Goal: Communication & Community: Answer question/provide support

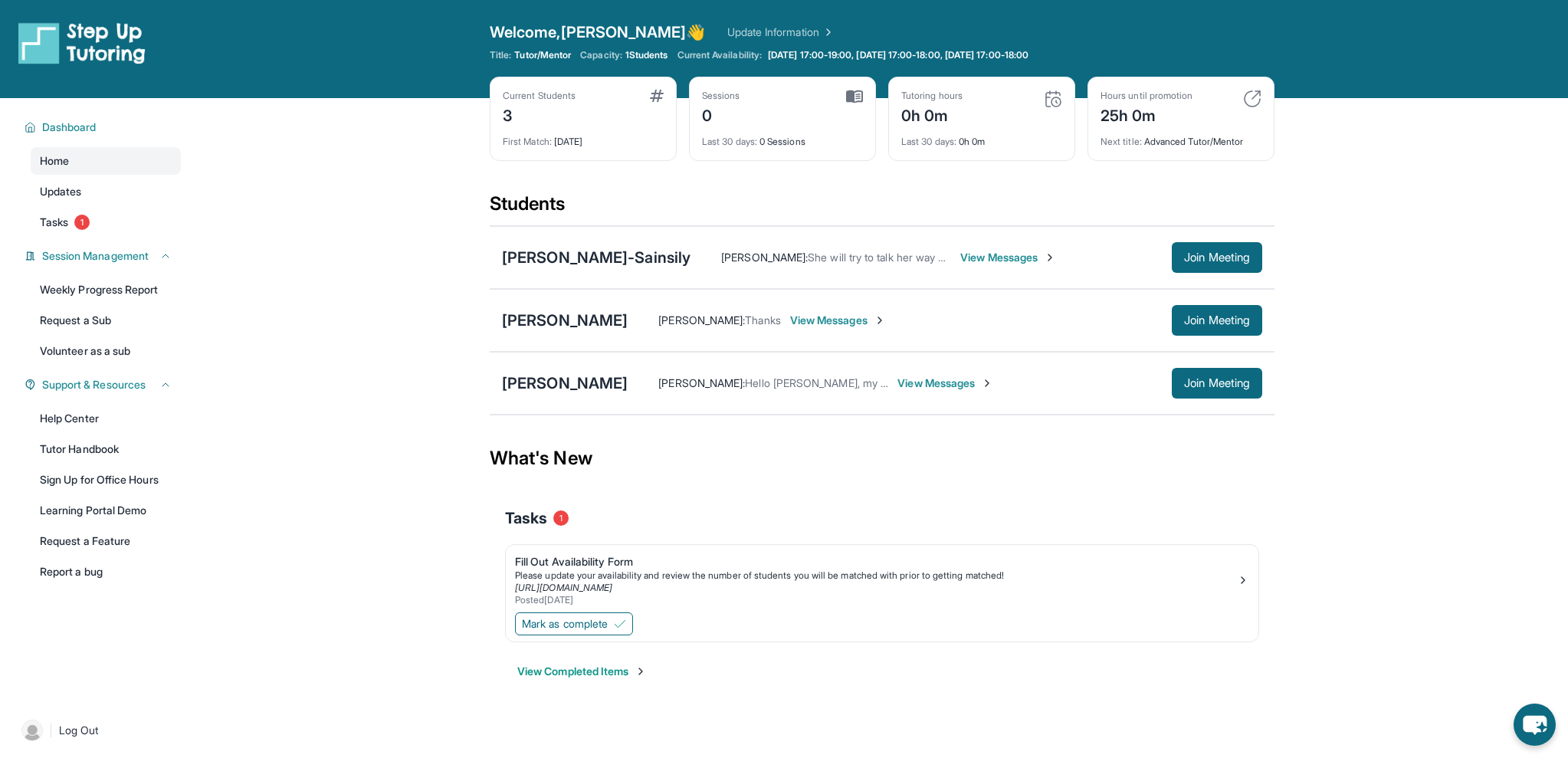
click at [921, 381] on span "View Messages" at bounding box center [946, 384] width 96 height 15
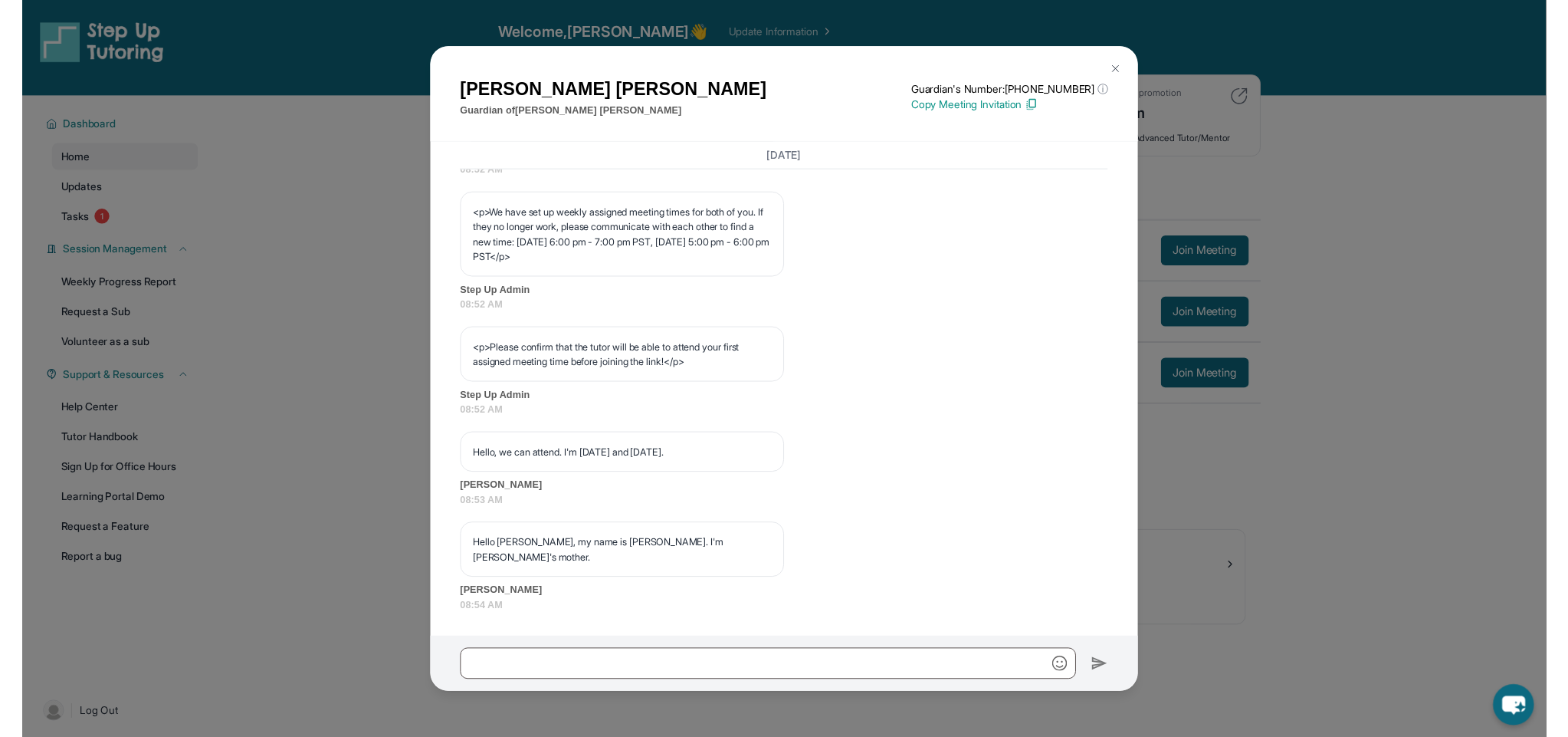
scroll to position [860, 0]
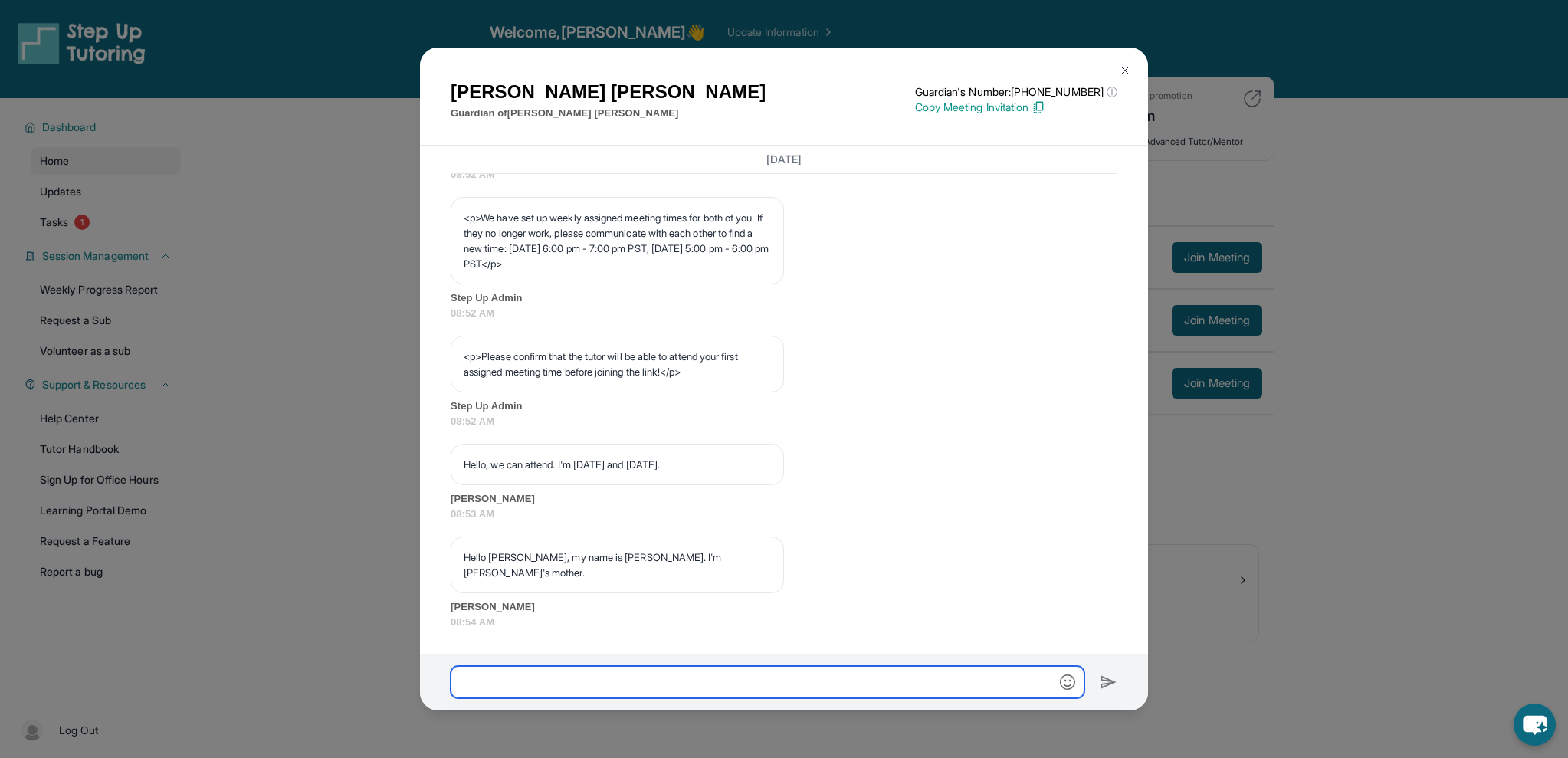
click at [636, 693] on input "text" at bounding box center [768, 682] width 634 height 32
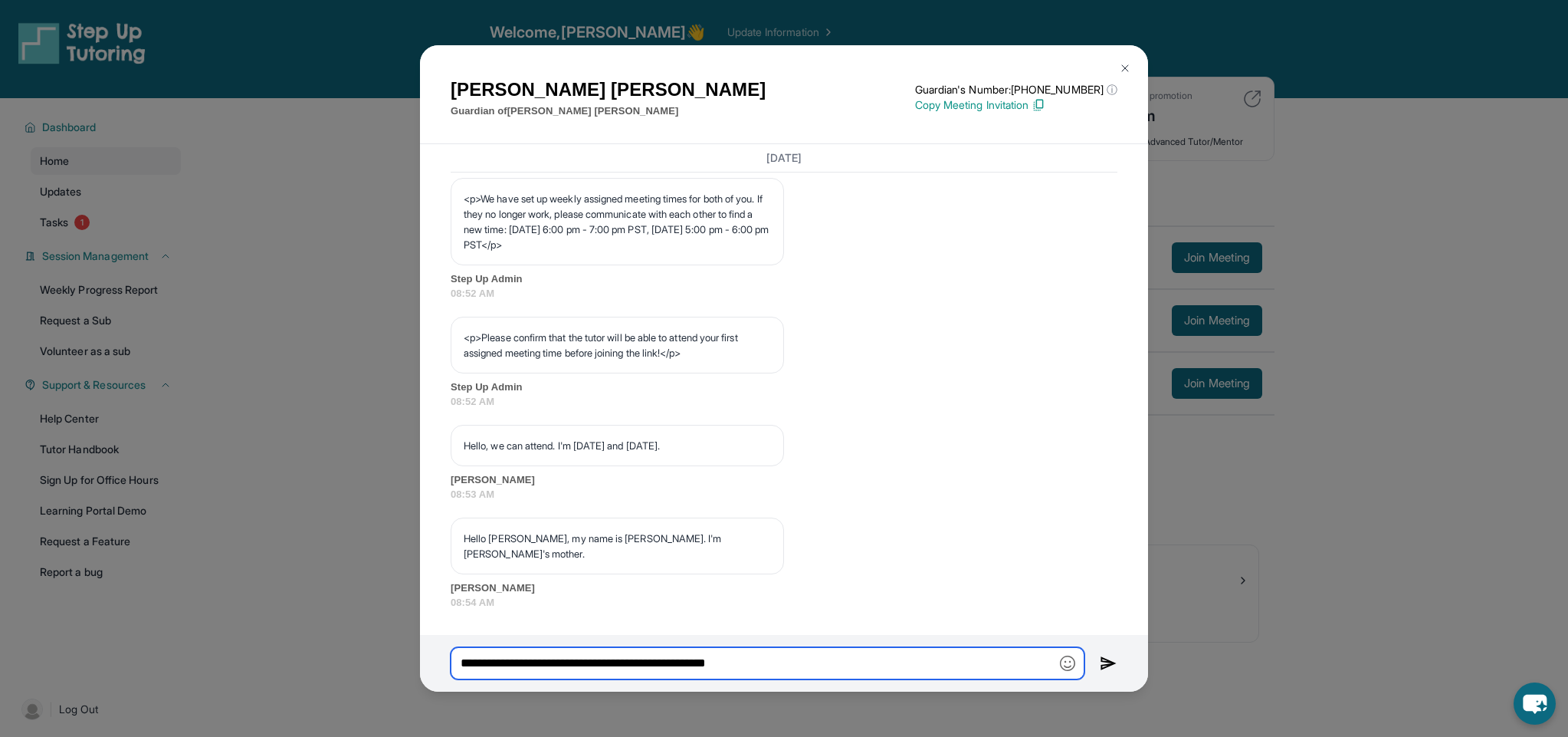
click at [728, 662] on input "**********" at bounding box center [768, 664] width 634 height 32
type input "**********"
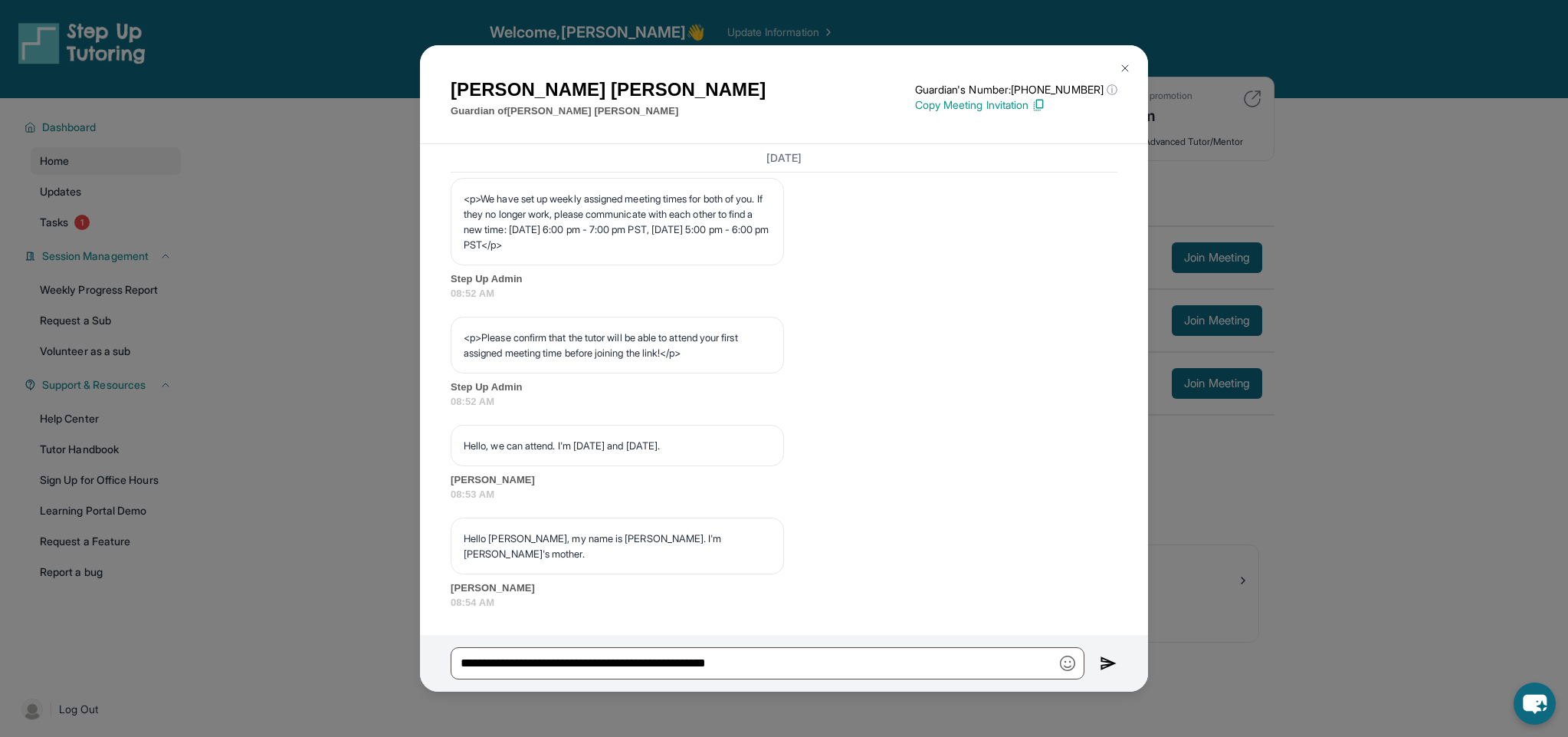
click at [1208, 2] on div "Jazmin Munoz Guardian of Melanie Munoz Guardian's Number: +18144363780 ⓘ This i…" at bounding box center [784, 368] width 1568 height 737
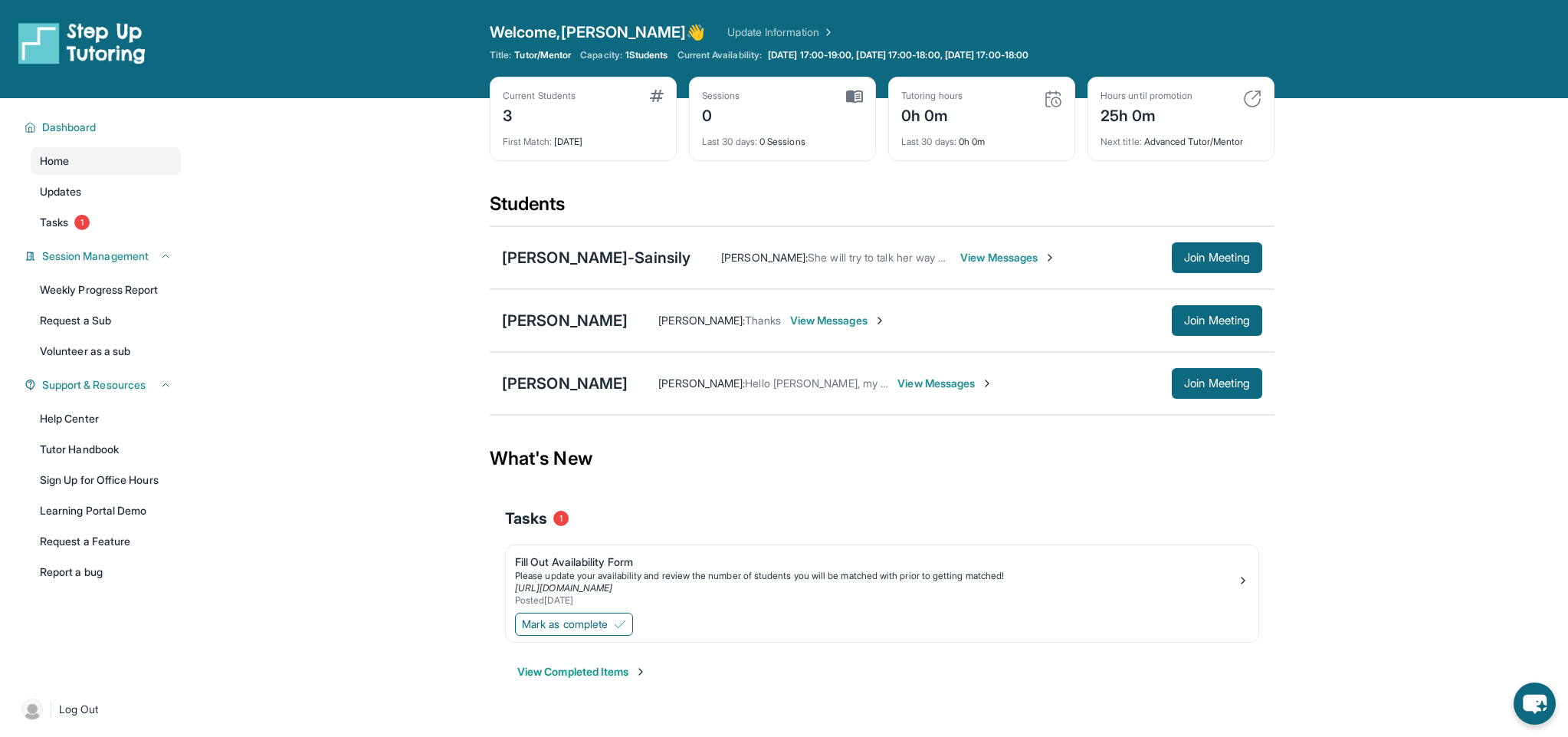
click at [939, 386] on span "View Messages" at bounding box center [946, 384] width 96 height 15
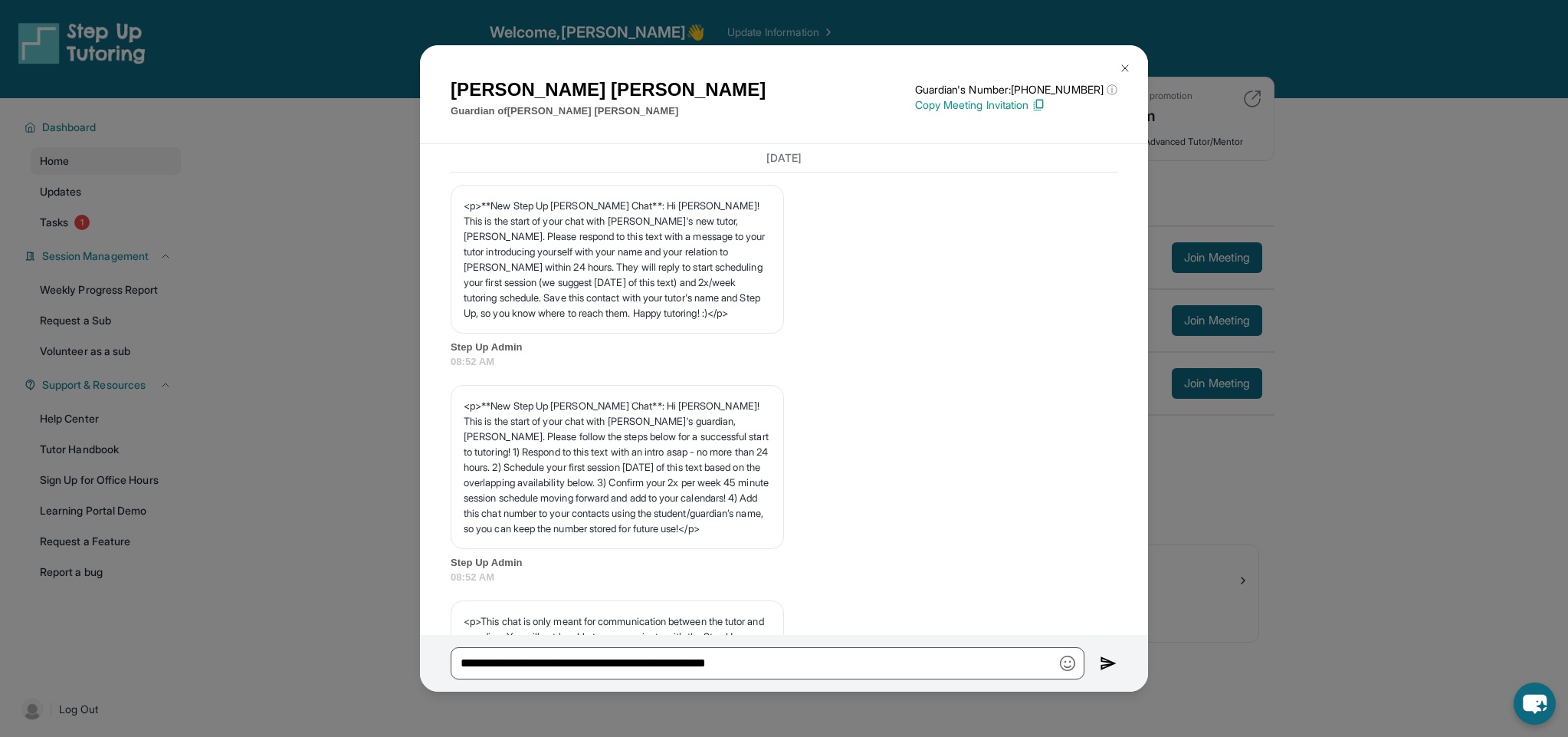
scroll to position [877, 0]
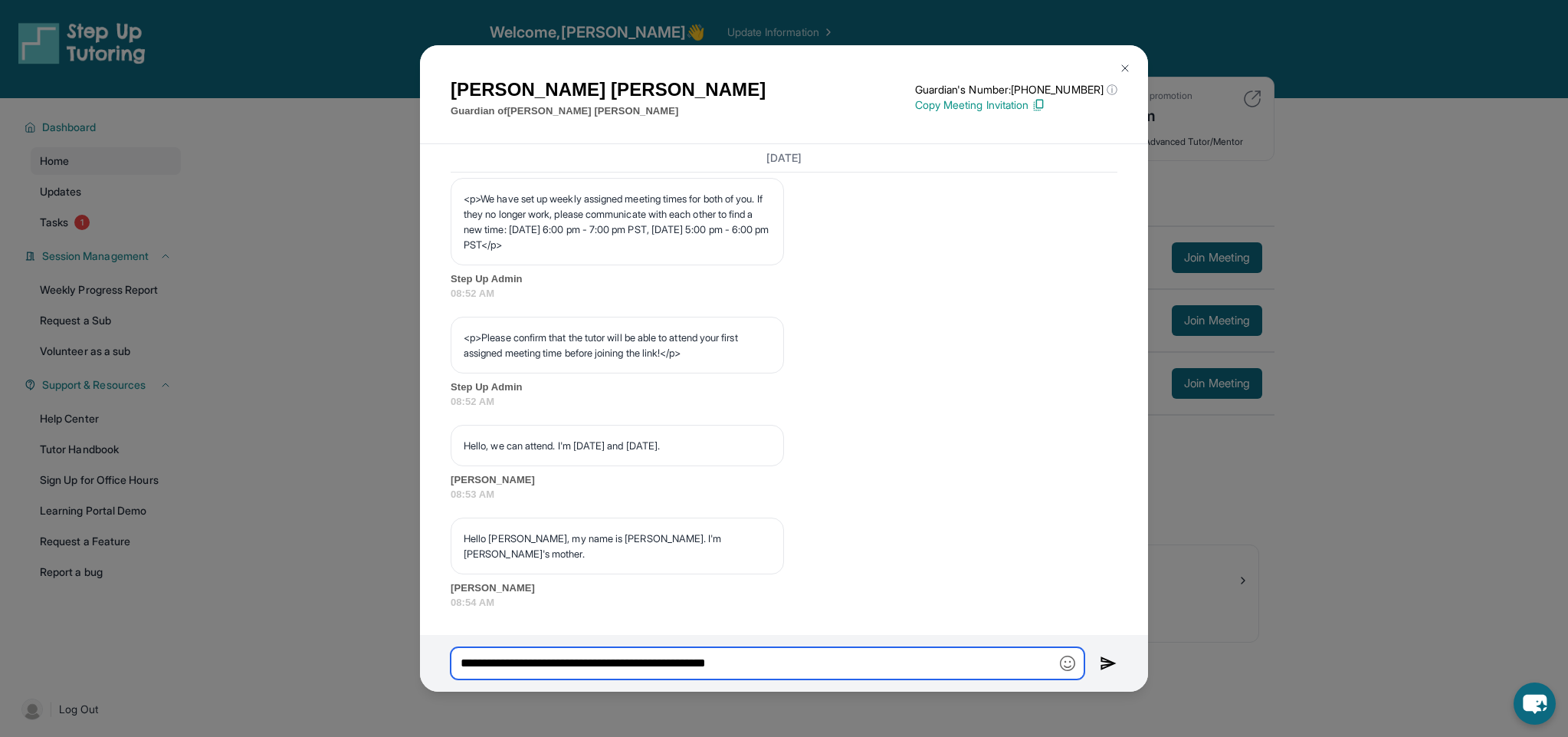
click at [827, 670] on input "**********" at bounding box center [768, 664] width 634 height 32
click at [843, 670] on input "**********" at bounding box center [768, 664] width 634 height 32
click at [885, 668] on input "**********" at bounding box center [768, 664] width 634 height 32
click at [813, 666] on input "**********" at bounding box center [768, 664] width 634 height 32
click at [888, 660] on input "**********" at bounding box center [768, 664] width 634 height 32
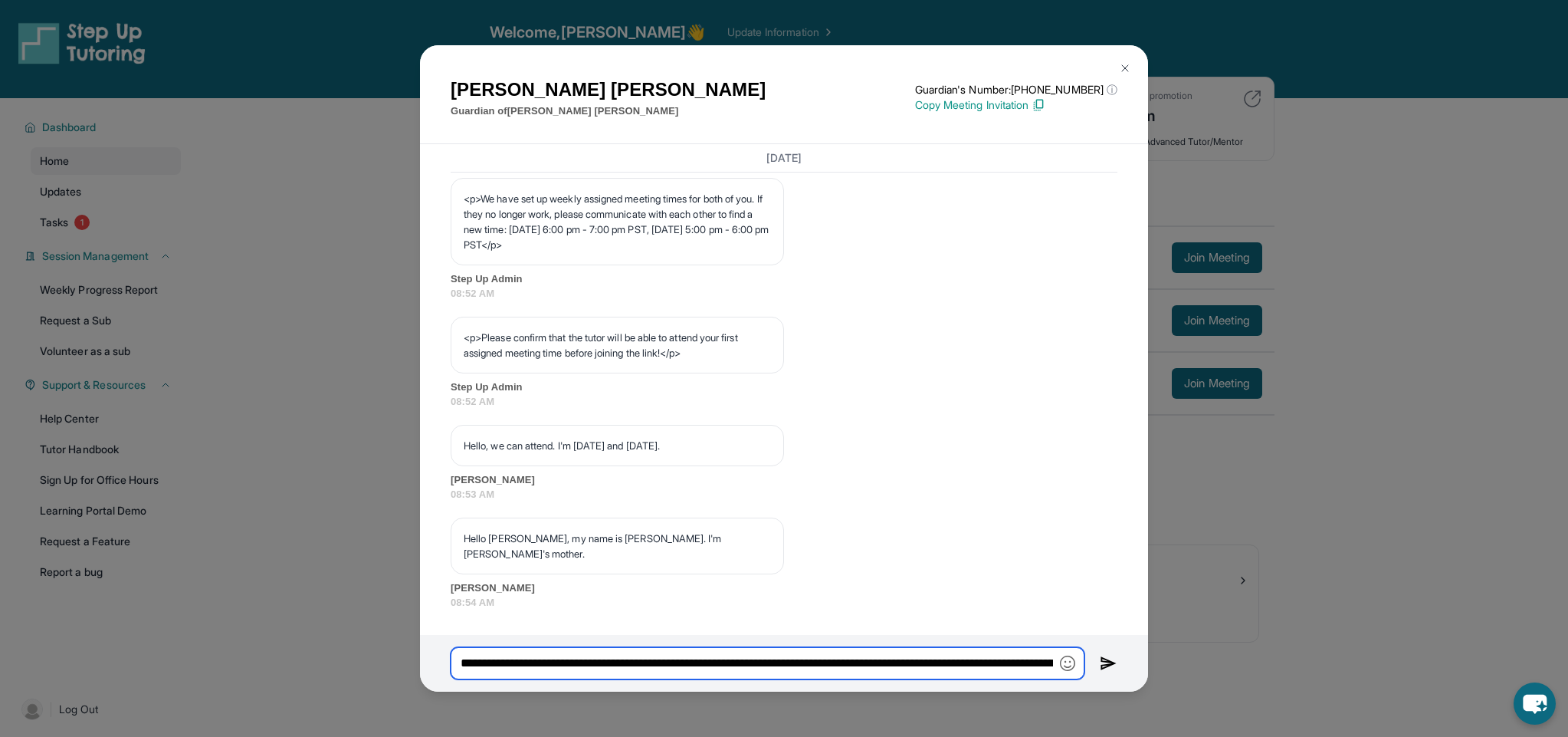
type input "**********"
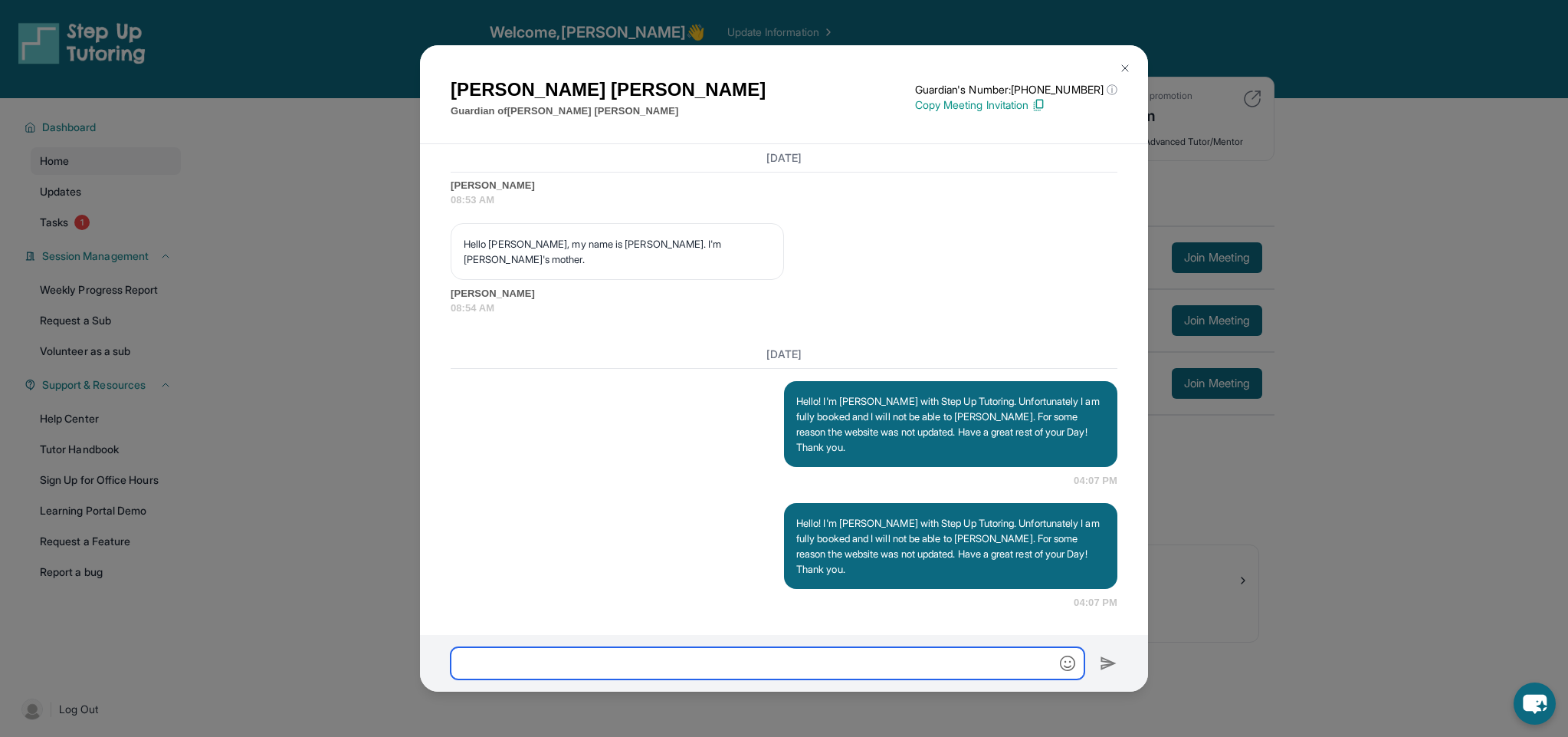
scroll to position [1049, 0]
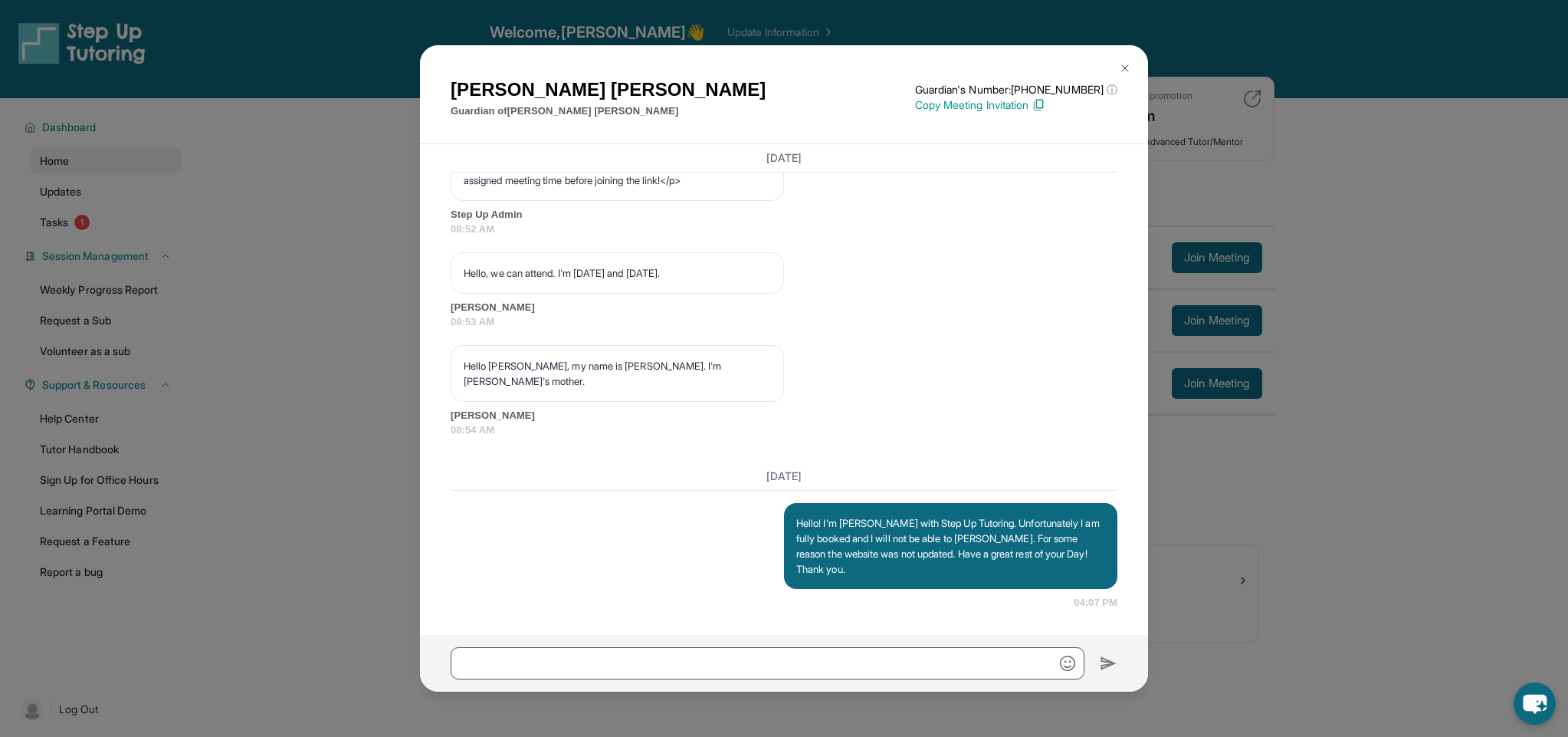
click at [1119, 64] on img at bounding box center [1125, 68] width 12 height 12
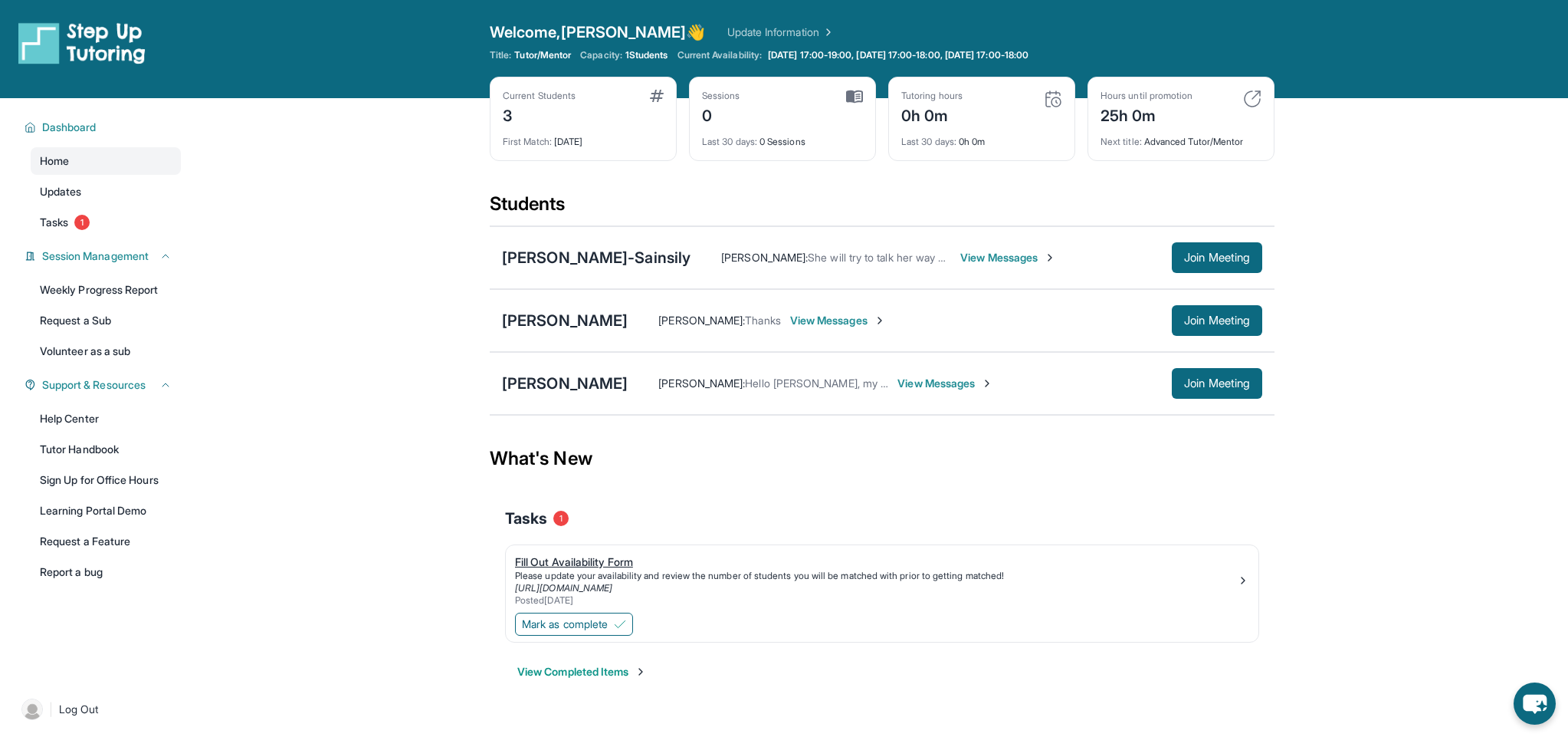
click at [649, 575] on div "Please update your availability and review the number of students you will be m…" at bounding box center [876, 576] width 722 height 12
click at [833, 322] on span "View Messages" at bounding box center [838, 320] width 96 height 15
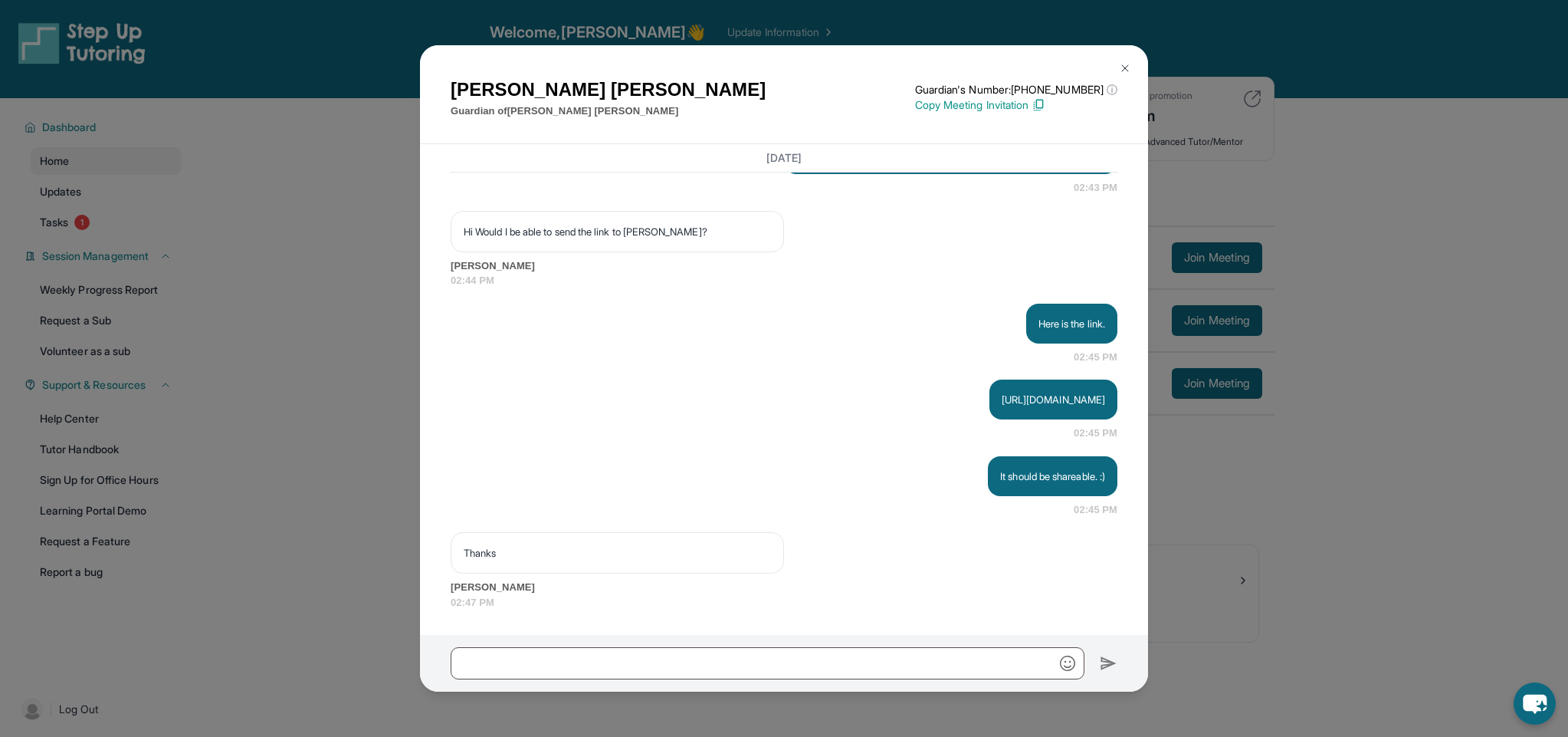
click at [1123, 62] on button at bounding box center [1125, 68] width 31 height 31
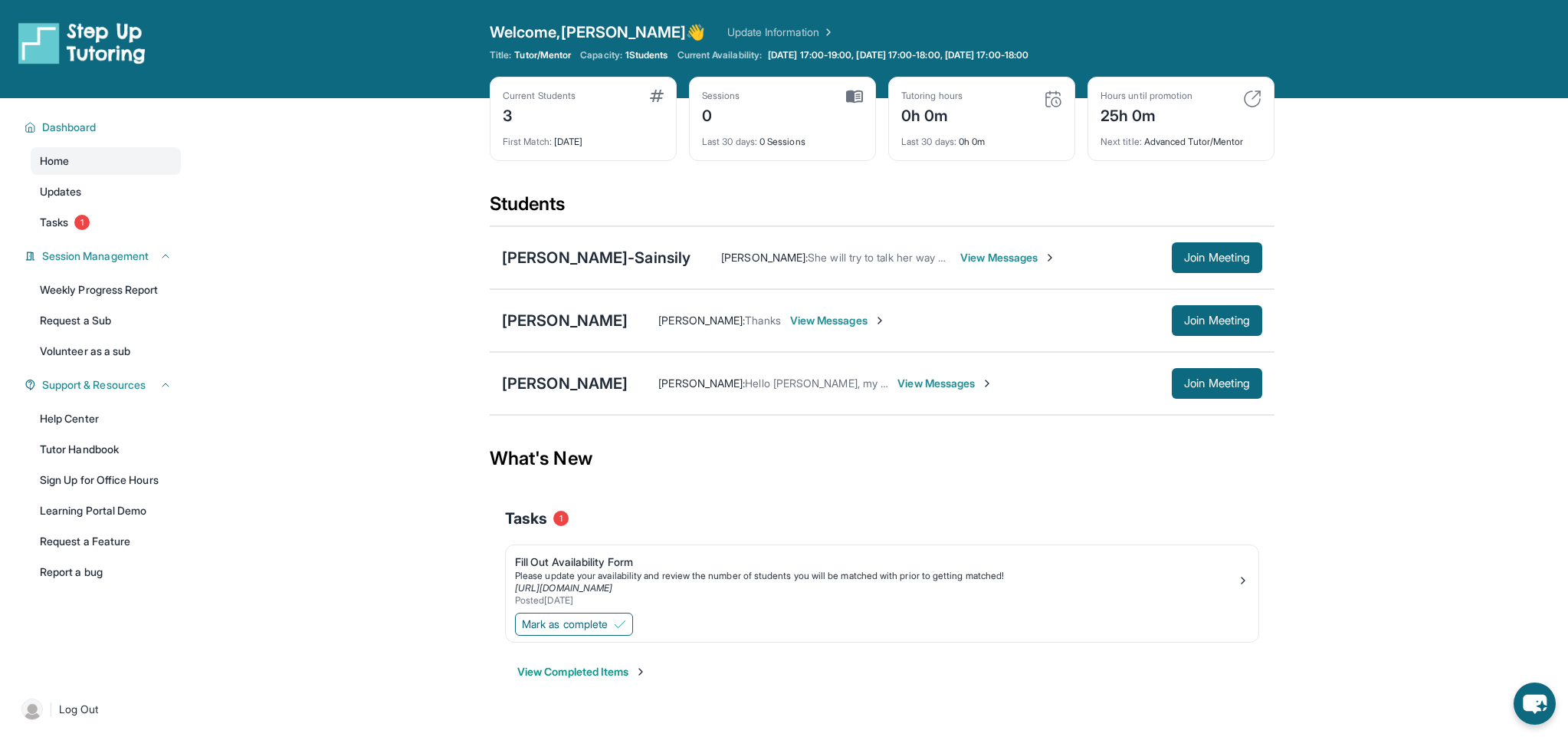
click at [1048, 262] on span "View Messages" at bounding box center [1008, 258] width 96 height 15
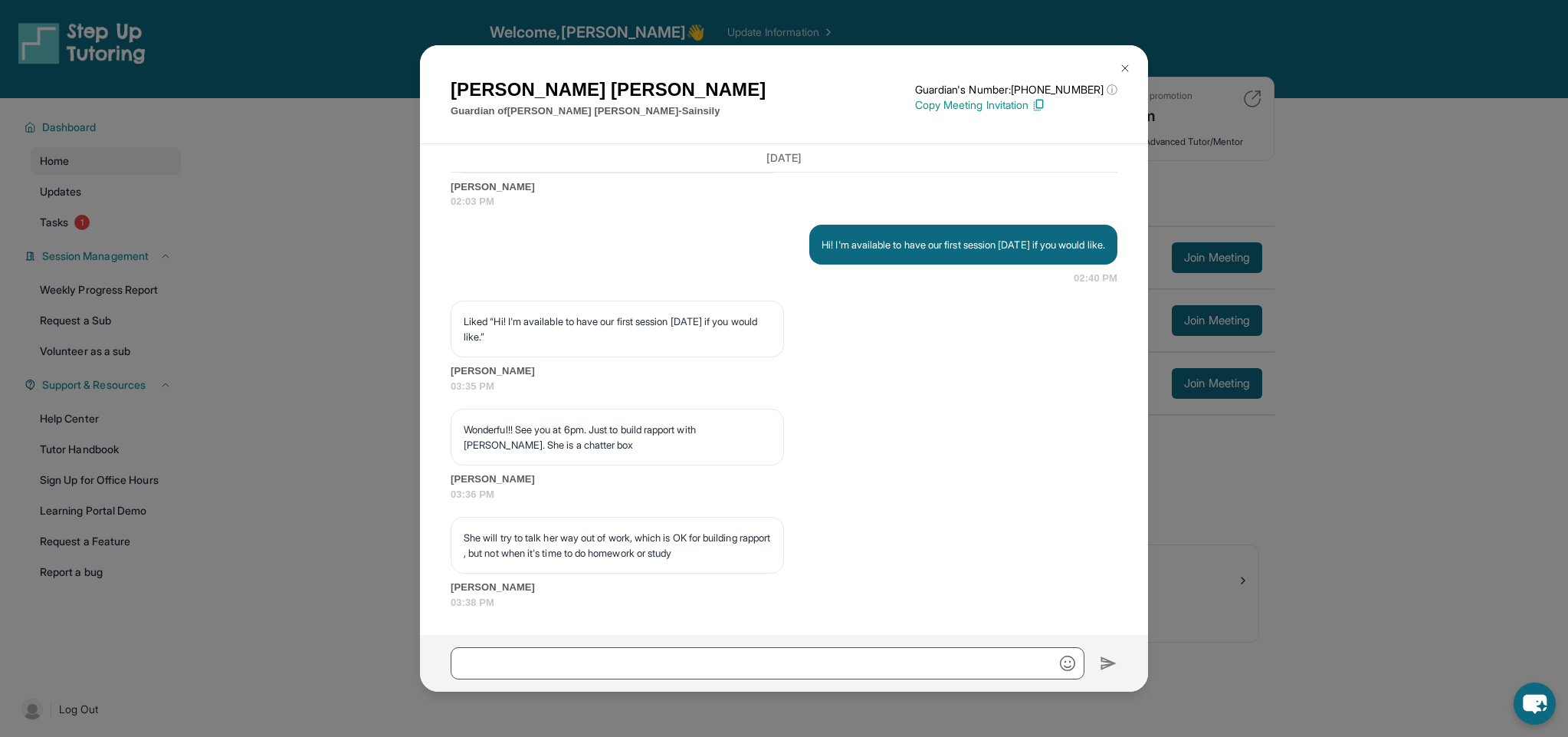
click at [700, 447] on p "Wonderful!! See you at 6pm. Just to build rapport with Evie. She is a chatter b…" at bounding box center [617, 437] width 307 height 31
click at [658, 435] on p "Wonderful!! See you at 6pm. Just to build rapport with Evie. She is a chatter b…" at bounding box center [617, 437] width 307 height 31
drag, startPoint x: 622, startPoint y: 438, endPoint x: 655, endPoint y: 445, distance: 33.7
click at [622, 438] on p "Wonderful!! See you at 6pm. Just to build rapport with Evie. She is a chatter b…" at bounding box center [617, 437] width 307 height 31
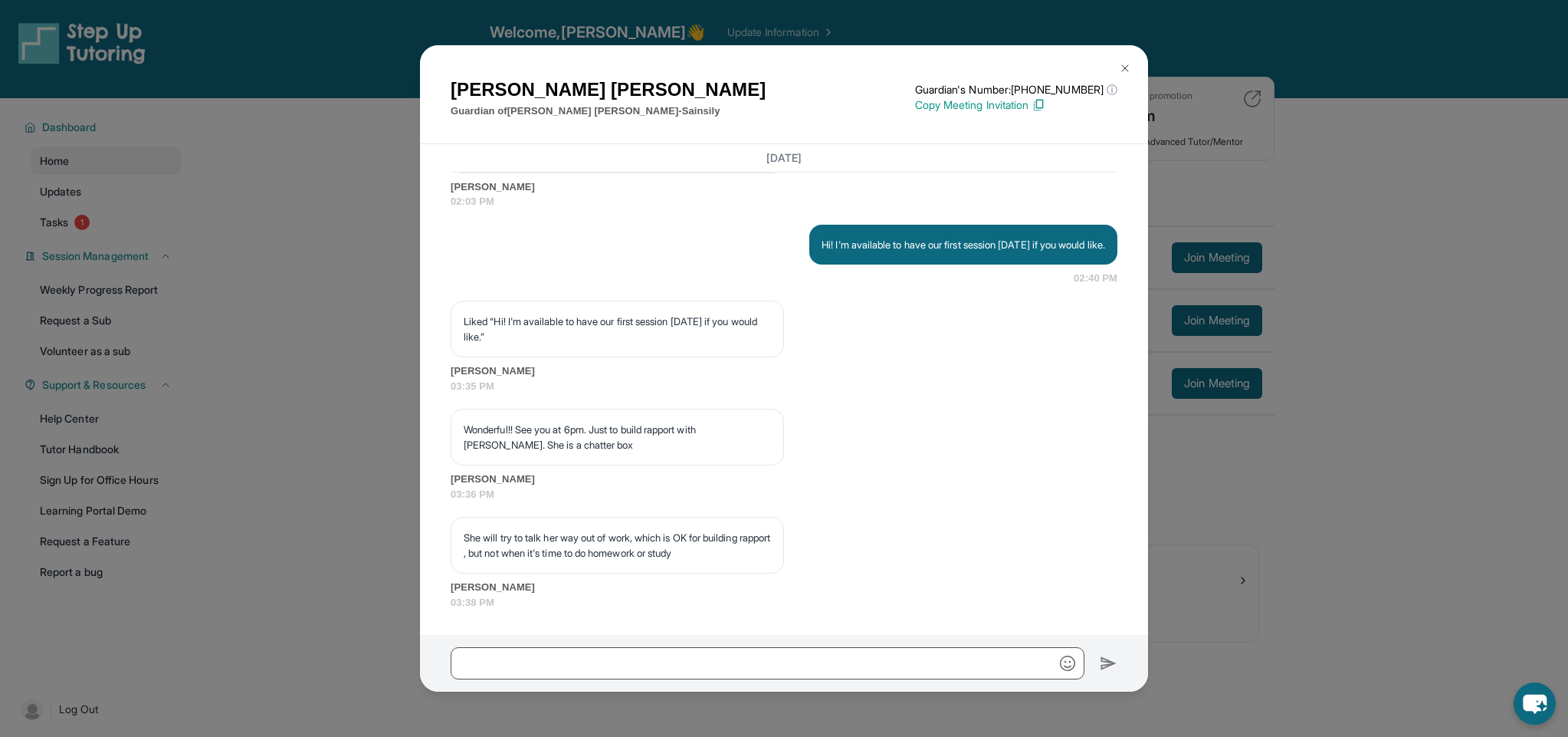
drag, startPoint x: 663, startPoint y: 448, endPoint x: 700, endPoint y: 448, distance: 37.0
click at [700, 448] on p "Wonderful!! See you at 6pm. Just to build rapport with Evie. She is a chatter b…" at bounding box center [617, 437] width 307 height 31
drag, startPoint x: 641, startPoint y: 421, endPoint x: 689, endPoint y: 422, distance: 48.0
click at [689, 422] on div "Wonderful!! See you at 6pm. Just to build rapport with Evie. She is a chatter b…" at bounding box center [617, 436] width 333 height 56
click at [1321, 537] on div "Marilyn Galindez Guardian of Evangeline Galindez-Sainsily Guardian's Number: +1…" at bounding box center [784, 368] width 1568 height 737
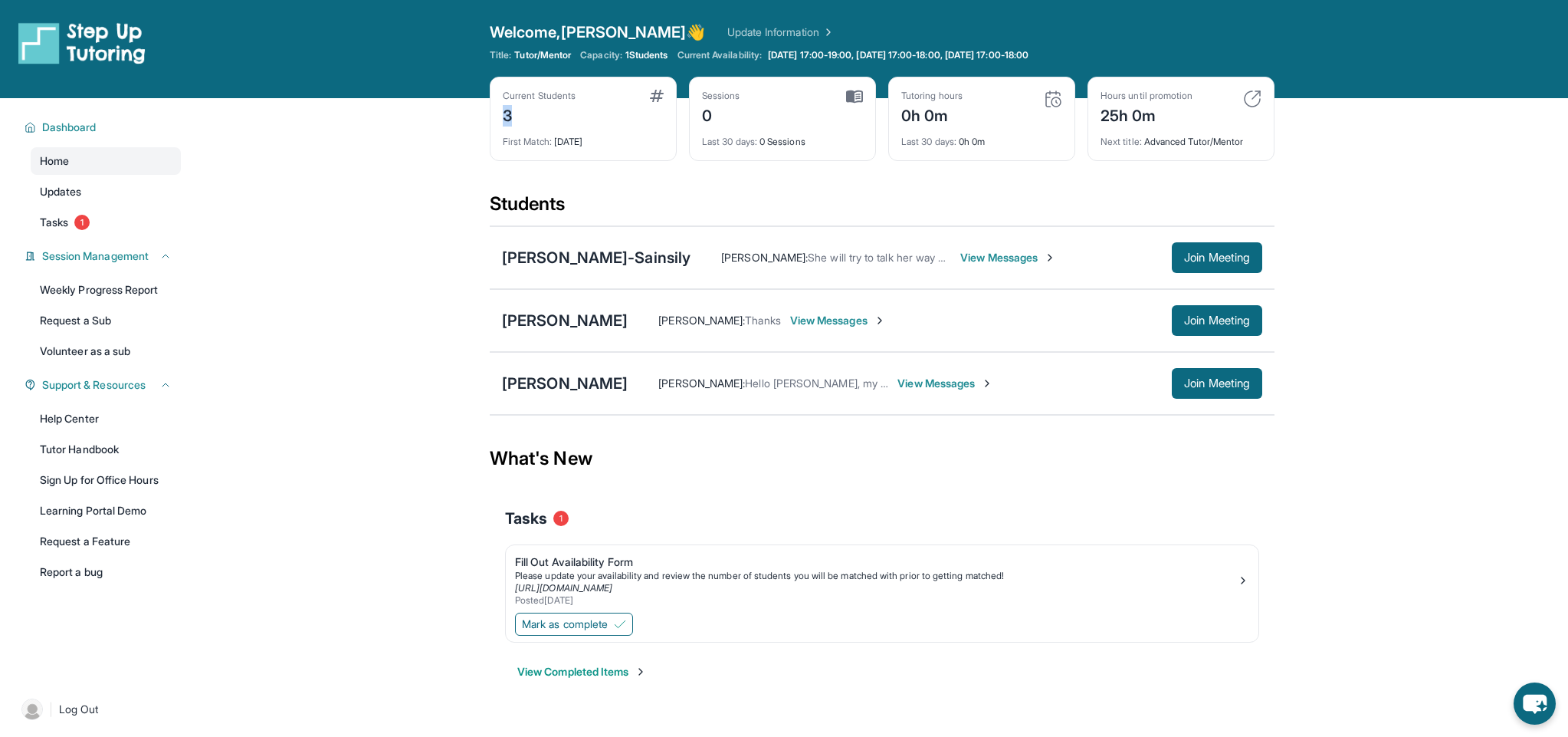
drag, startPoint x: 502, startPoint y: 114, endPoint x: 514, endPoint y: 115, distance: 12.0
click at [514, 115] on div "Current Students 3 First Match : 6 days ago" at bounding box center [583, 118] width 187 height 84
click at [447, 150] on main "Current Students 3 First Match : 6 days ago Sessions 0 Last 30 days : 0 Session…" at bounding box center [882, 407] width 1372 height 618
click at [118, 449] on link "Tutor Handbook" at bounding box center [106, 449] width 150 height 28
click at [651, 251] on div "[PERSON_NAME]-Sainsily" at bounding box center [596, 258] width 189 height 22
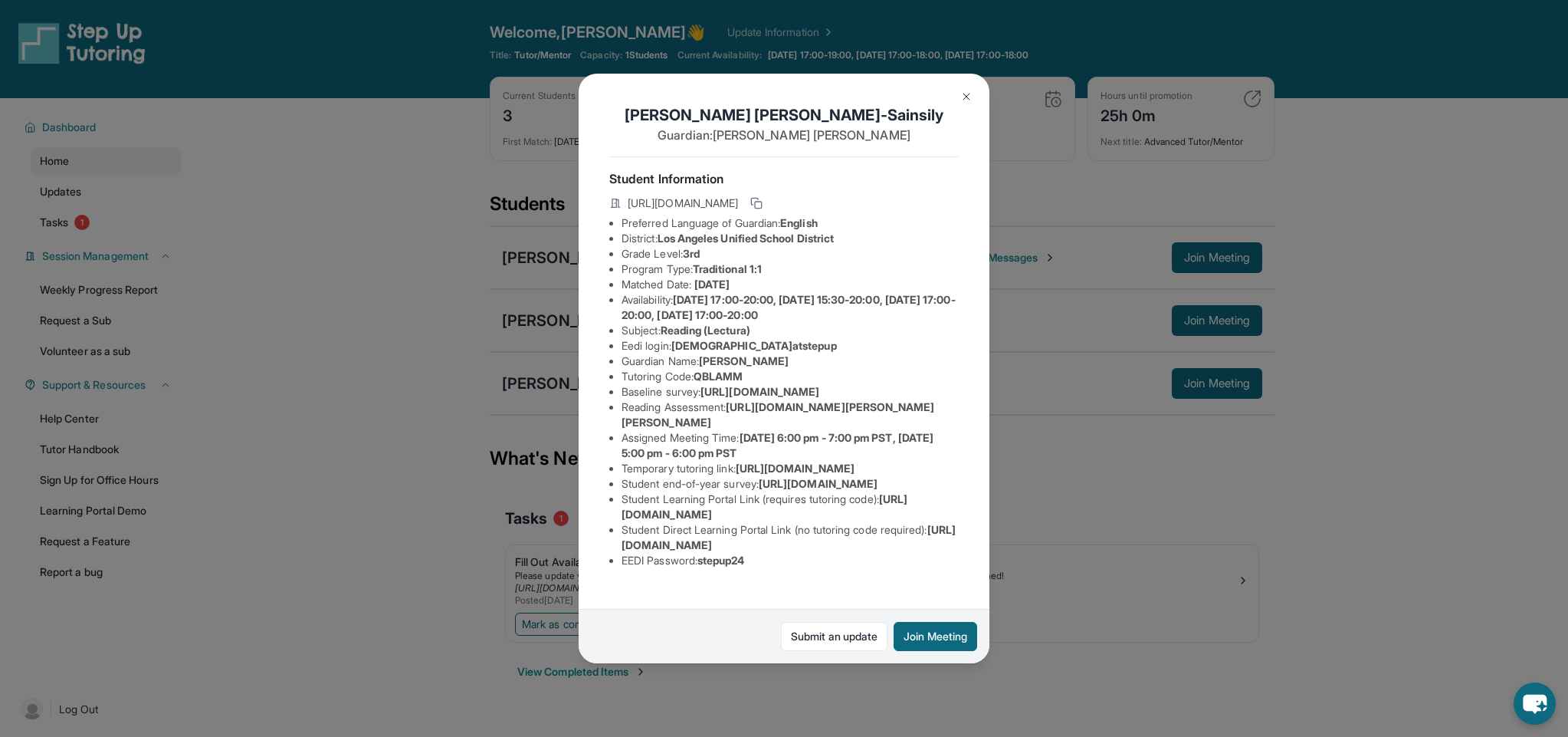
click at [965, 89] on button at bounding box center [966, 97] width 31 height 31
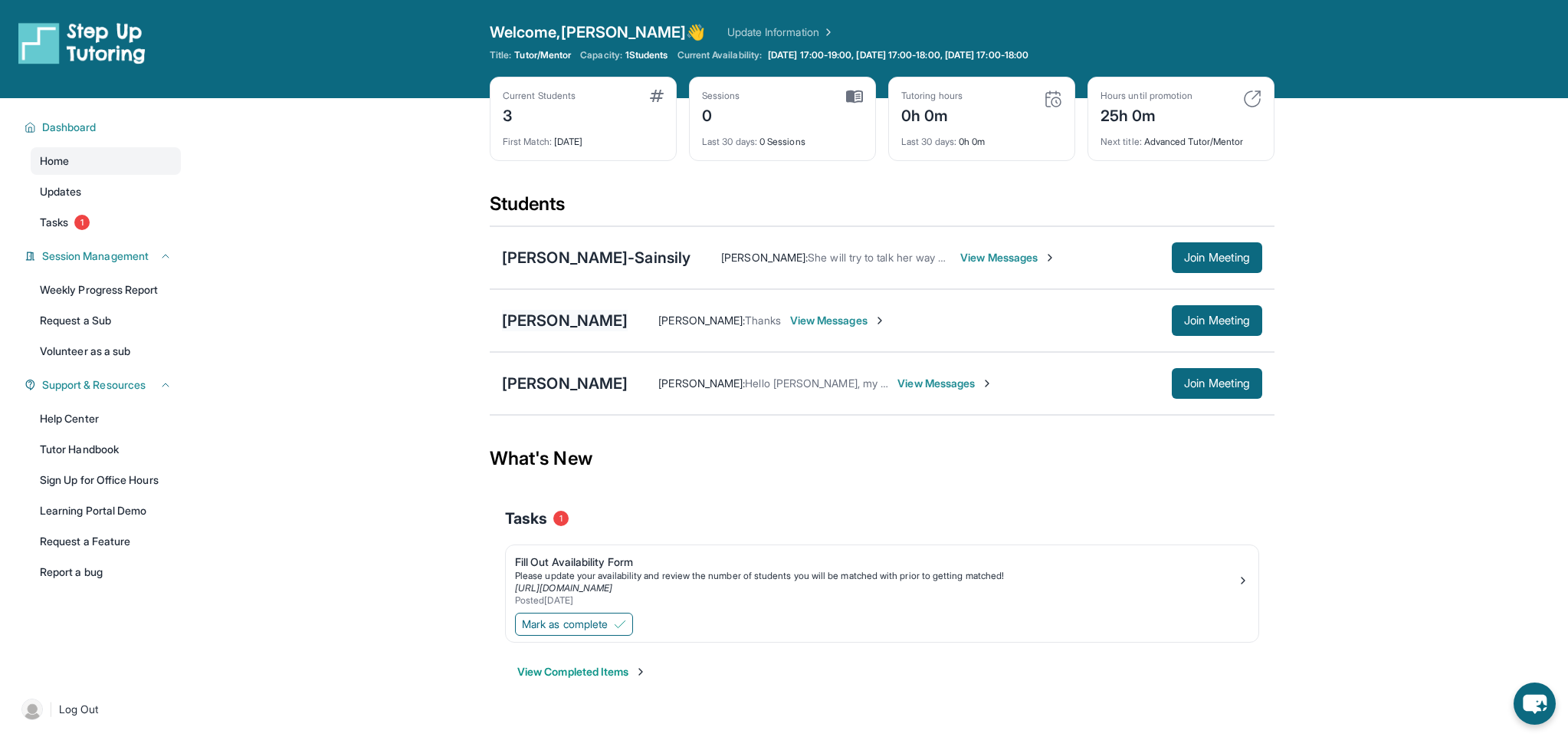
click at [570, 325] on div "[PERSON_NAME]" at bounding box center [564, 320] width 126 height 22
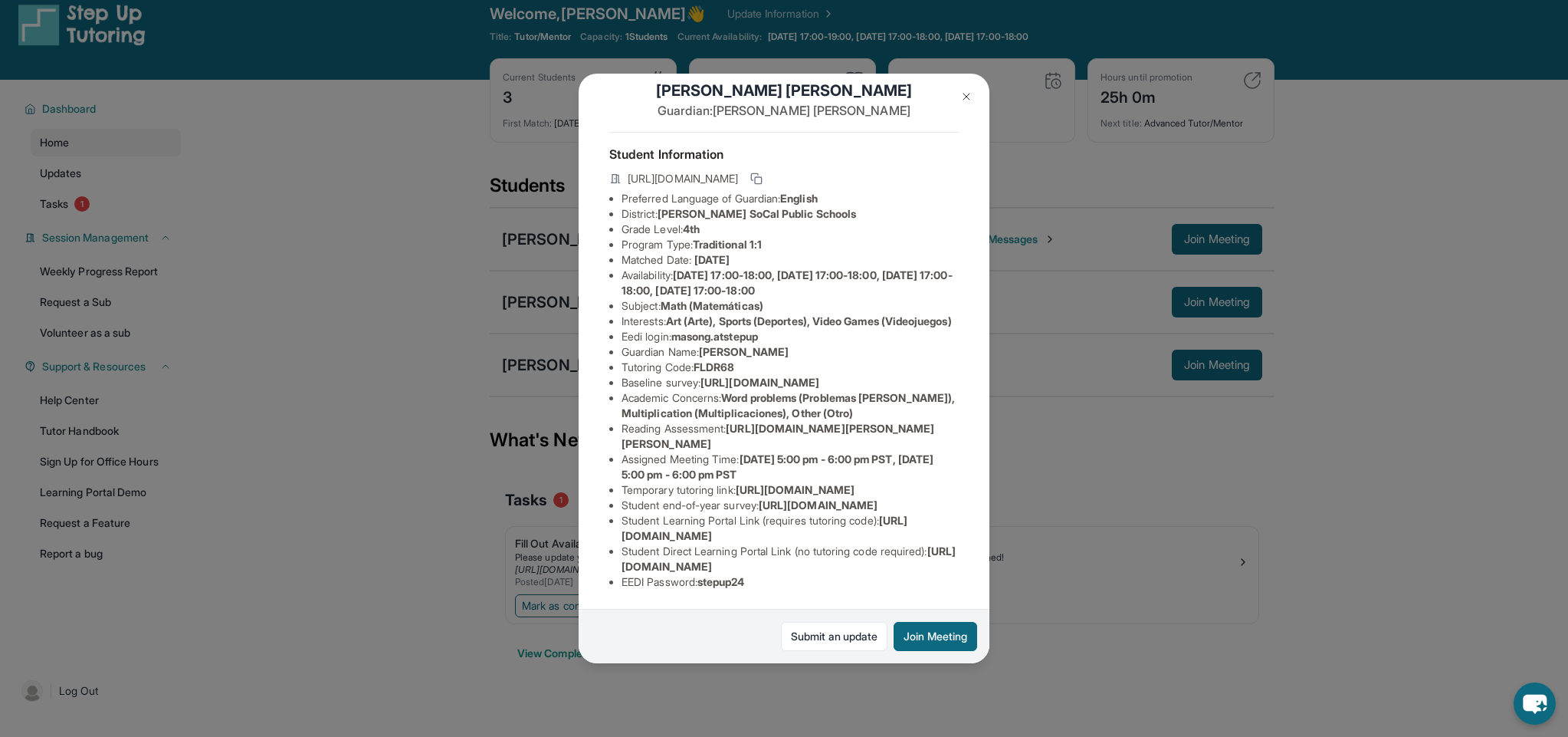
scroll to position [24, 0]
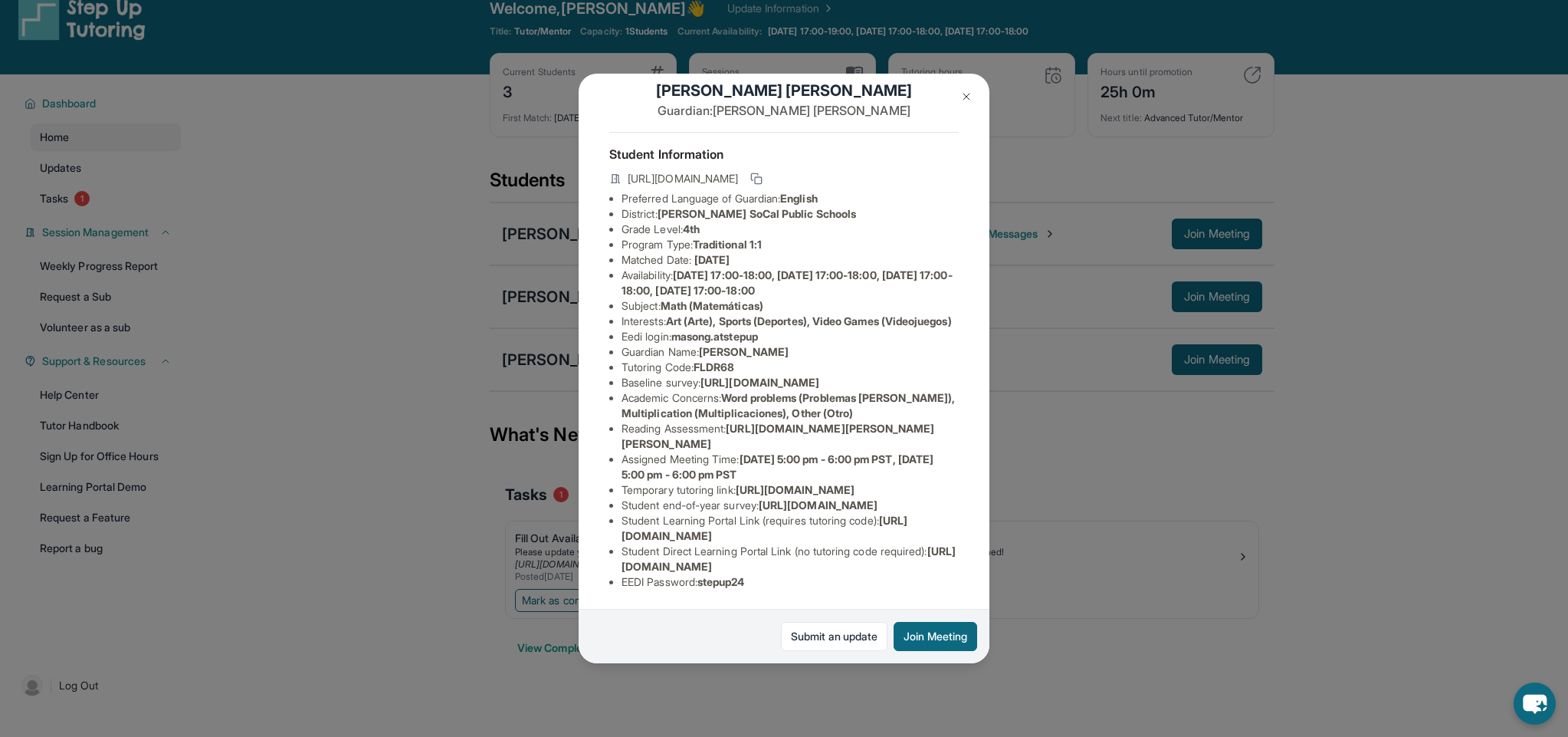
click at [970, 94] on img at bounding box center [966, 97] width 12 height 12
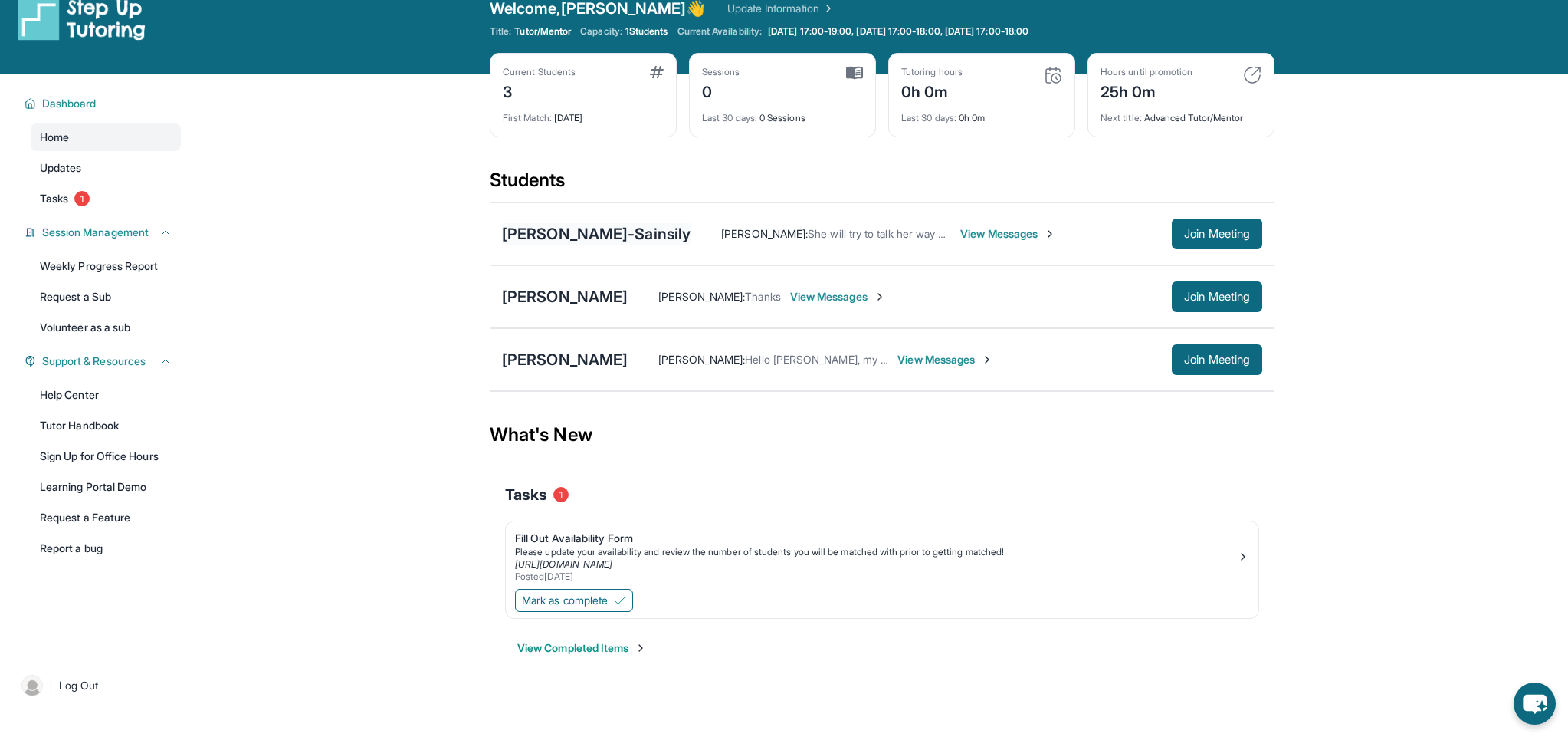
click at [574, 230] on div "[PERSON_NAME]-Sainsily" at bounding box center [596, 234] width 189 height 22
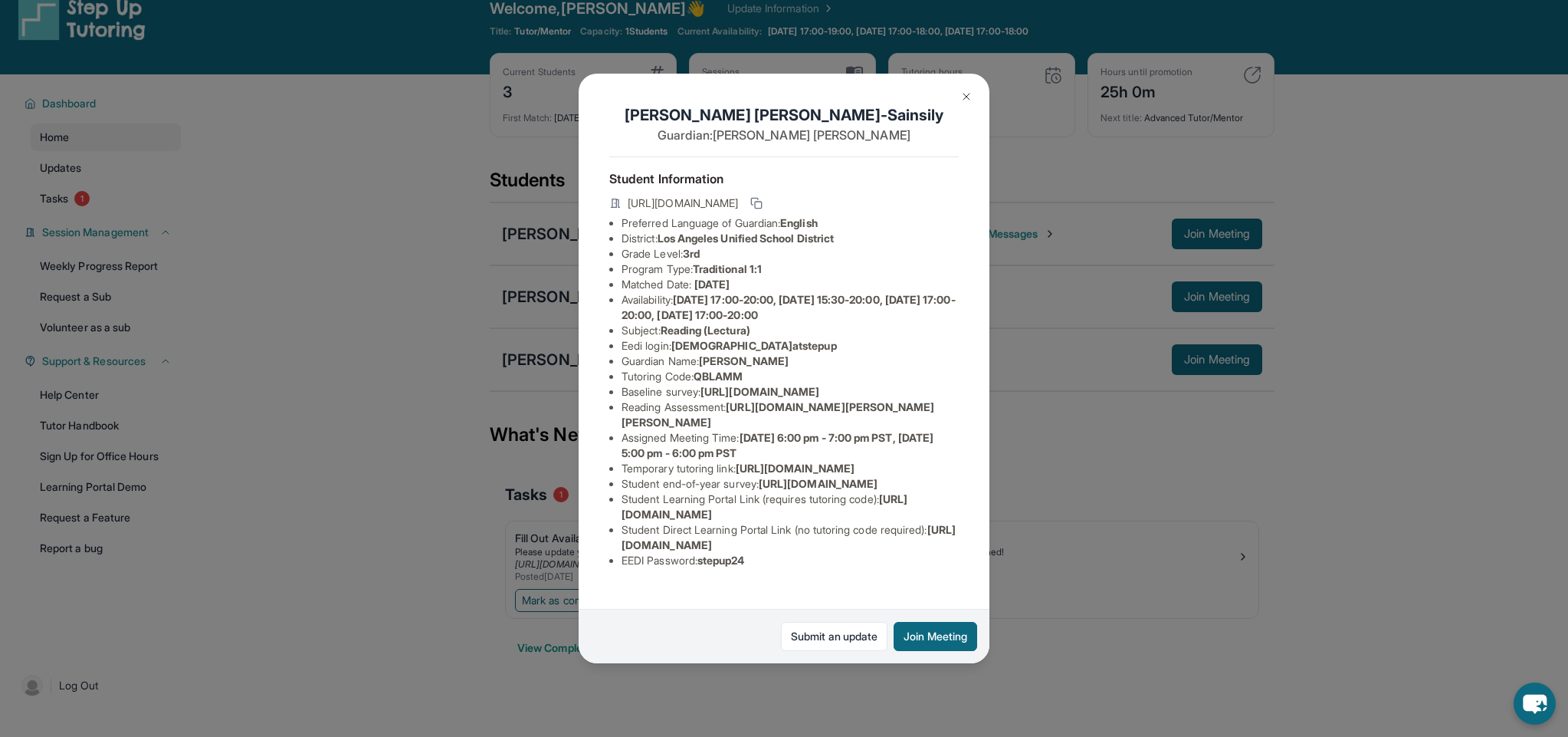
scroll to position [131, 0]
click at [963, 87] on button at bounding box center [966, 97] width 31 height 31
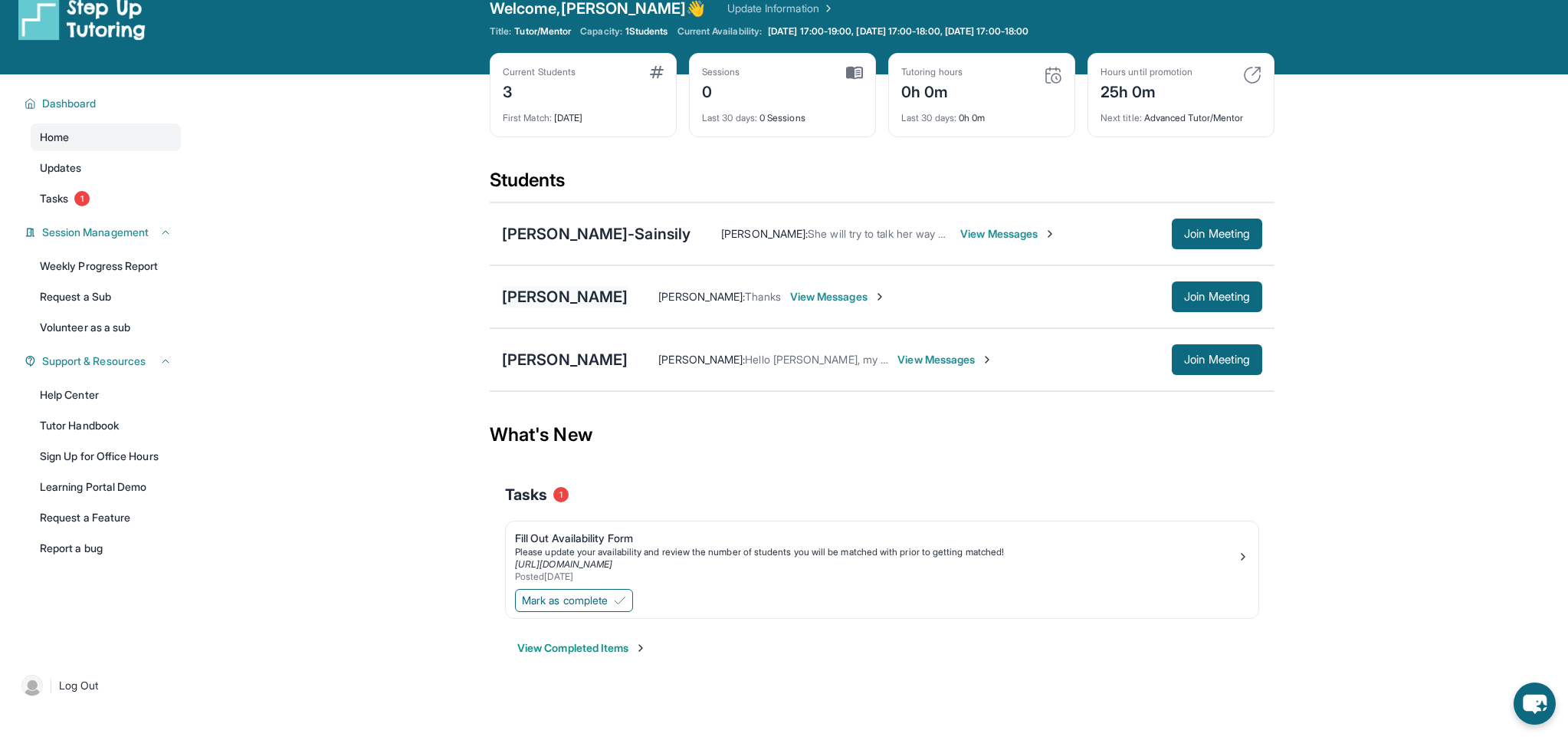
click at [564, 289] on div "[PERSON_NAME]" at bounding box center [564, 297] width 126 height 22
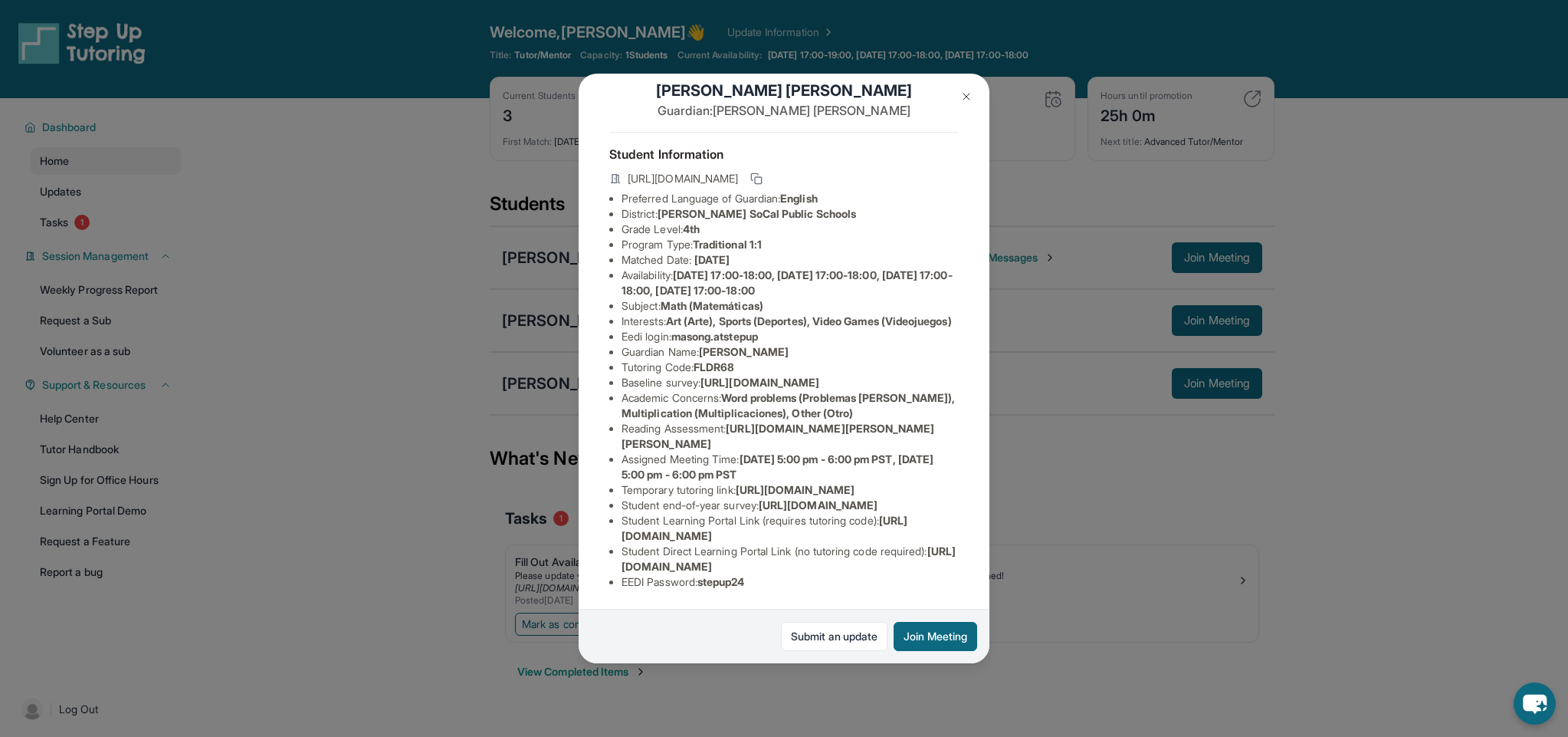
scroll to position [76, 0]
drag, startPoint x: 963, startPoint y: 91, endPoint x: 963, endPoint y: 101, distance: 10.0
click at [963, 91] on img at bounding box center [966, 97] width 12 height 12
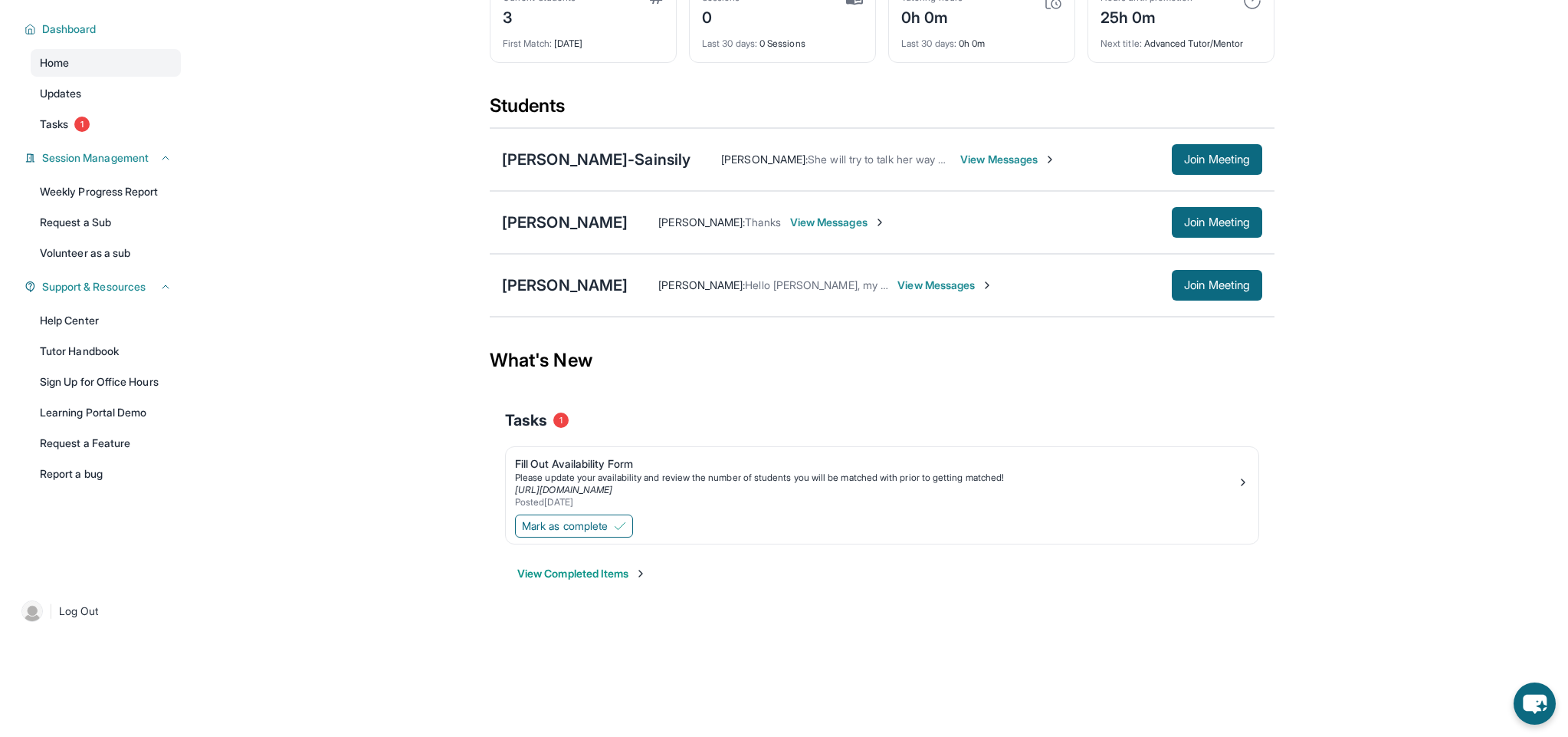
scroll to position [98, 0]
click at [920, 287] on span "View Messages" at bounding box center [946, 285] width 96 height 15
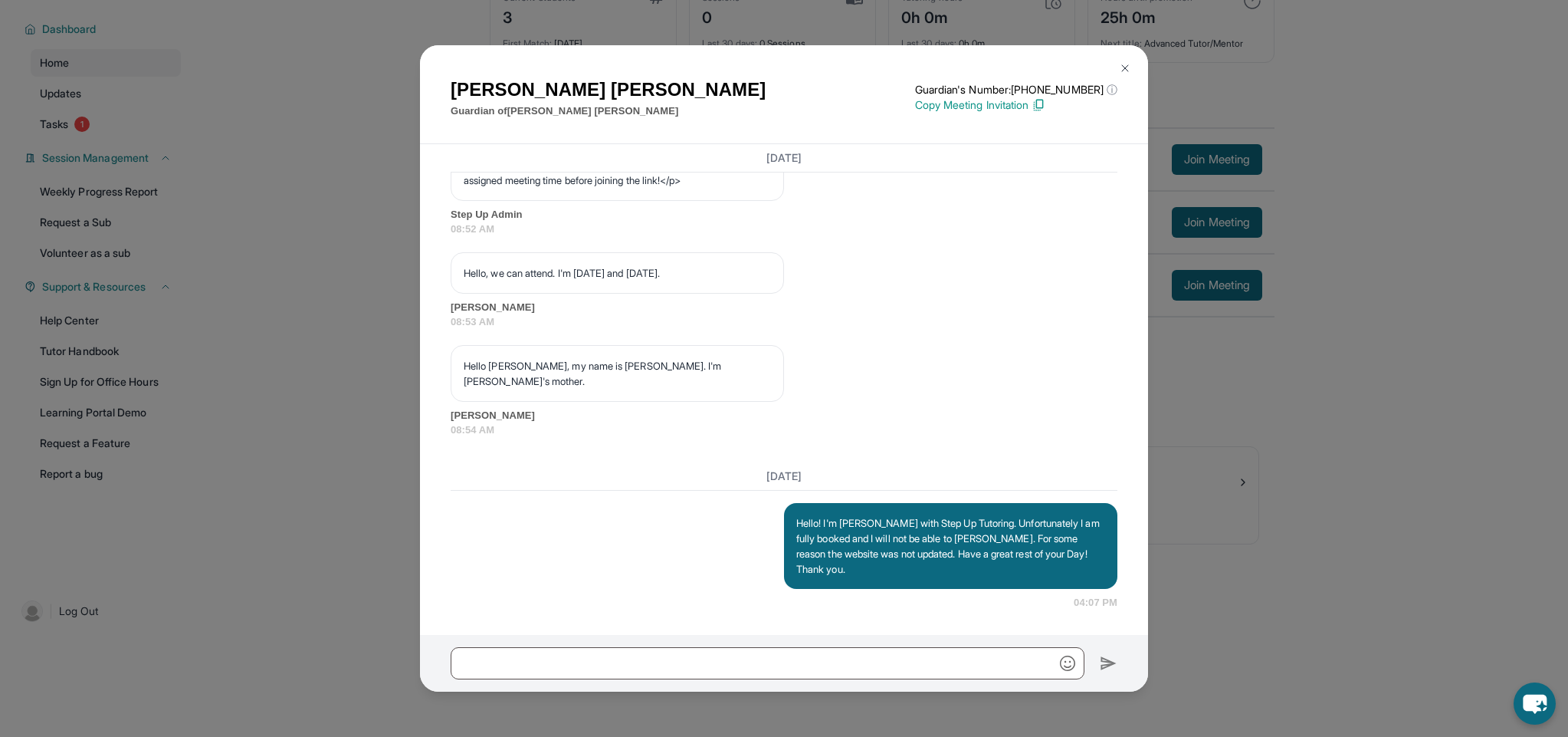
click at [1128, 70] on img at bounding box center [1125, 68] width 12 height 12
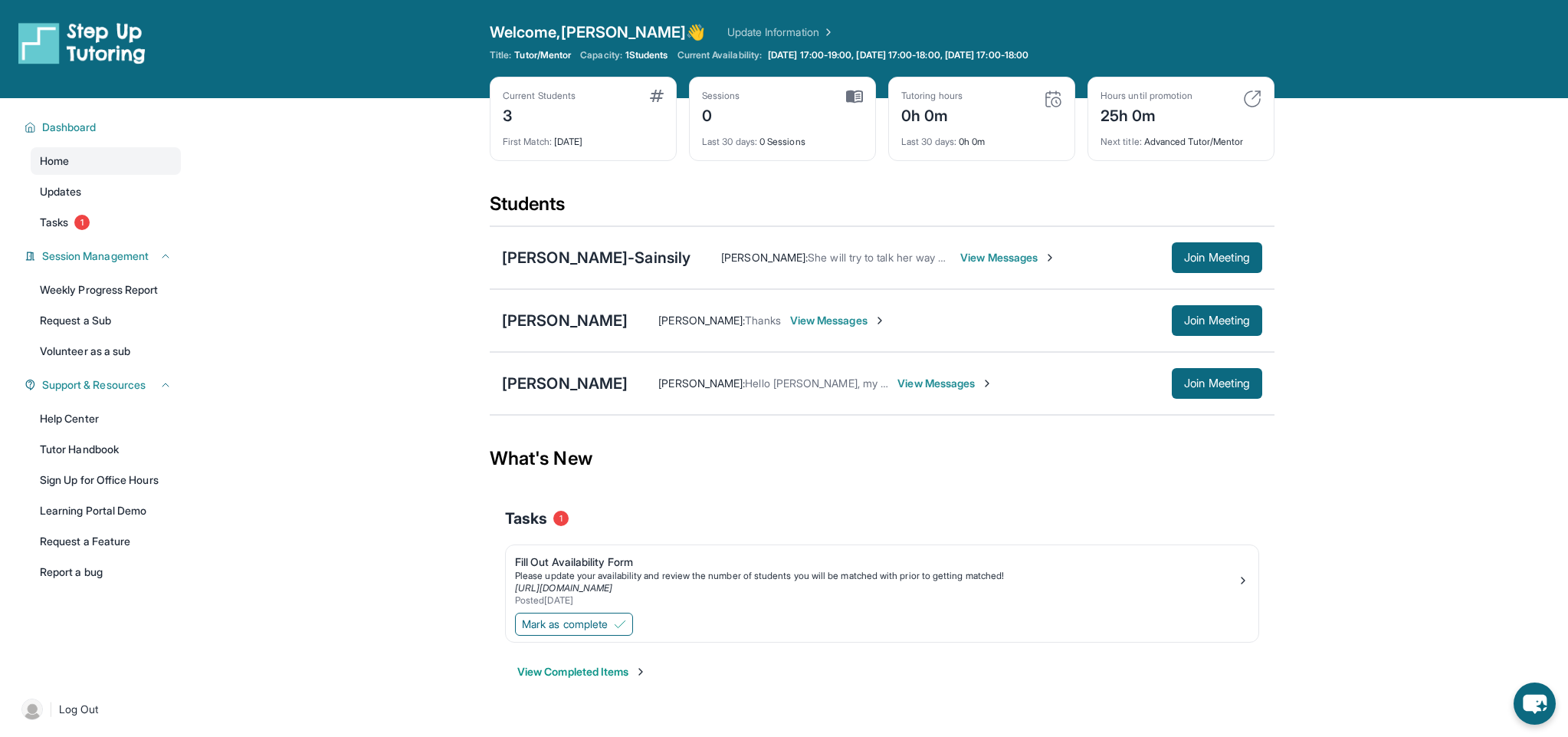
scroll to position [0, 0]
click at [1050, 54] on link "Monday 17:00-19:00, Tuesday 17:00-18:00, Wednesday 17:00-18:00" at bounding box center [907, 55] width 285 height 12
